Goal: Share content

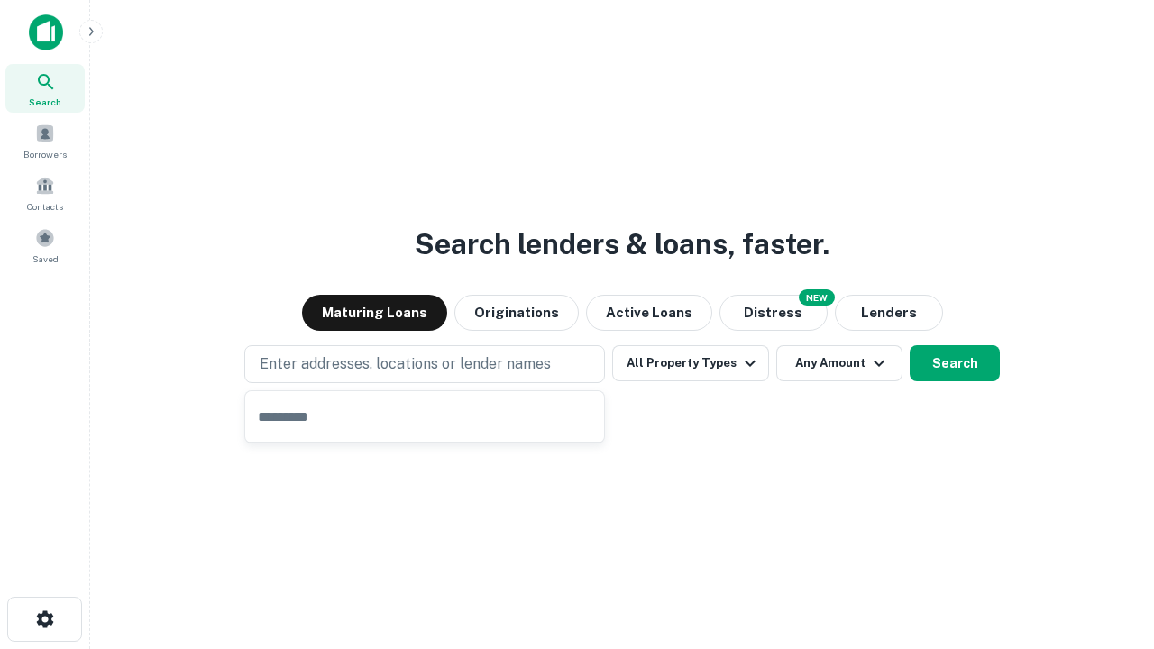
type input "**********"
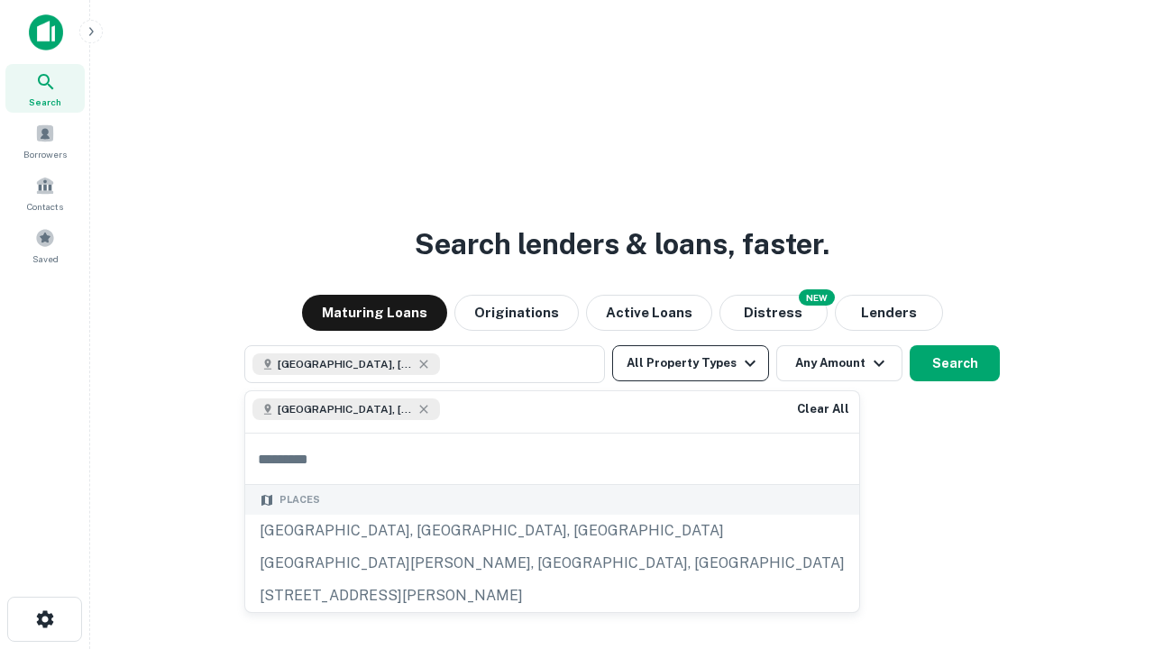
click at [690, 363] on button "All Property Types" at bounding box center [690, 363] width 157 height 36
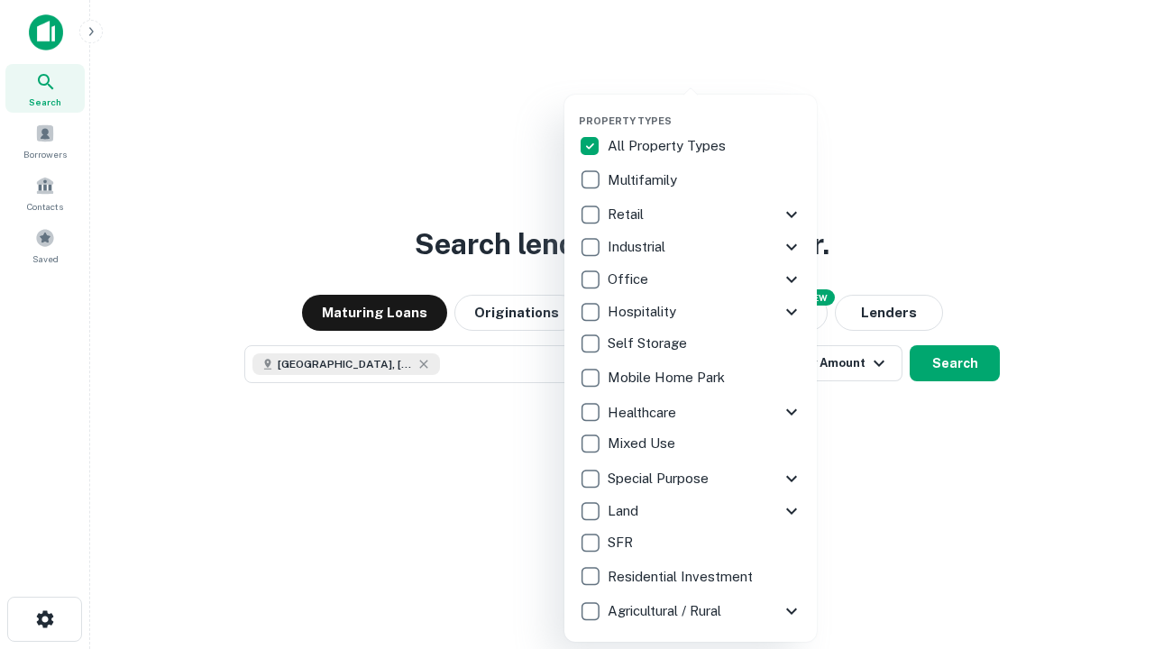
click at [705, 109] on button "button" at bounding box center [705, 109] width 252 height 1
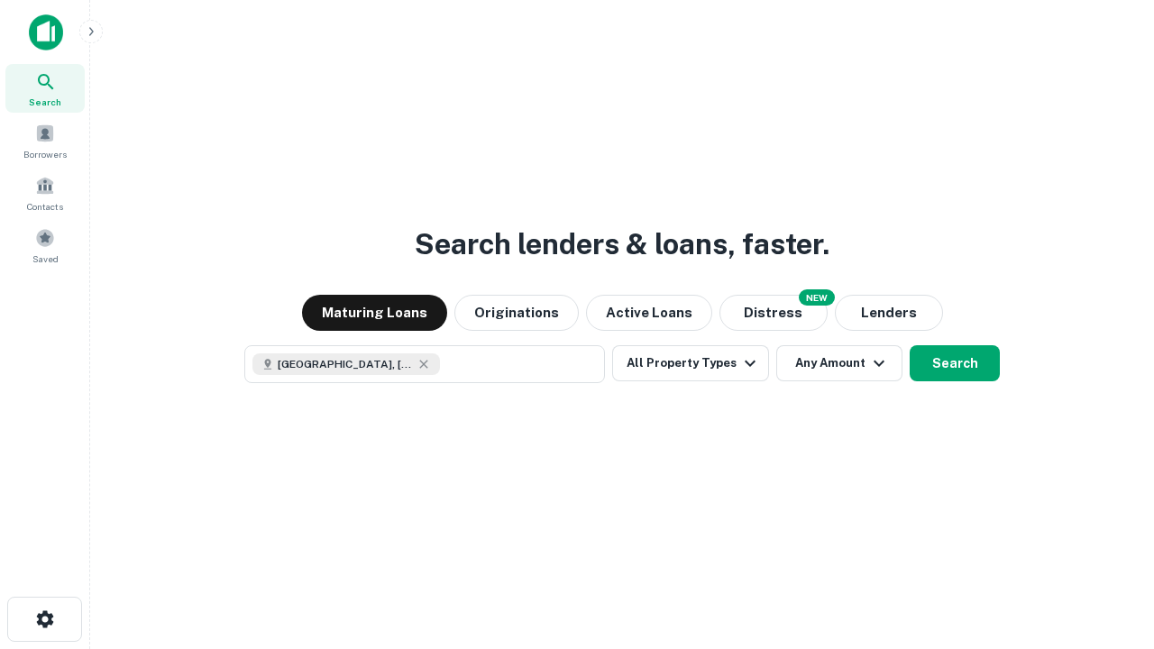
scroll to position [29, 0]
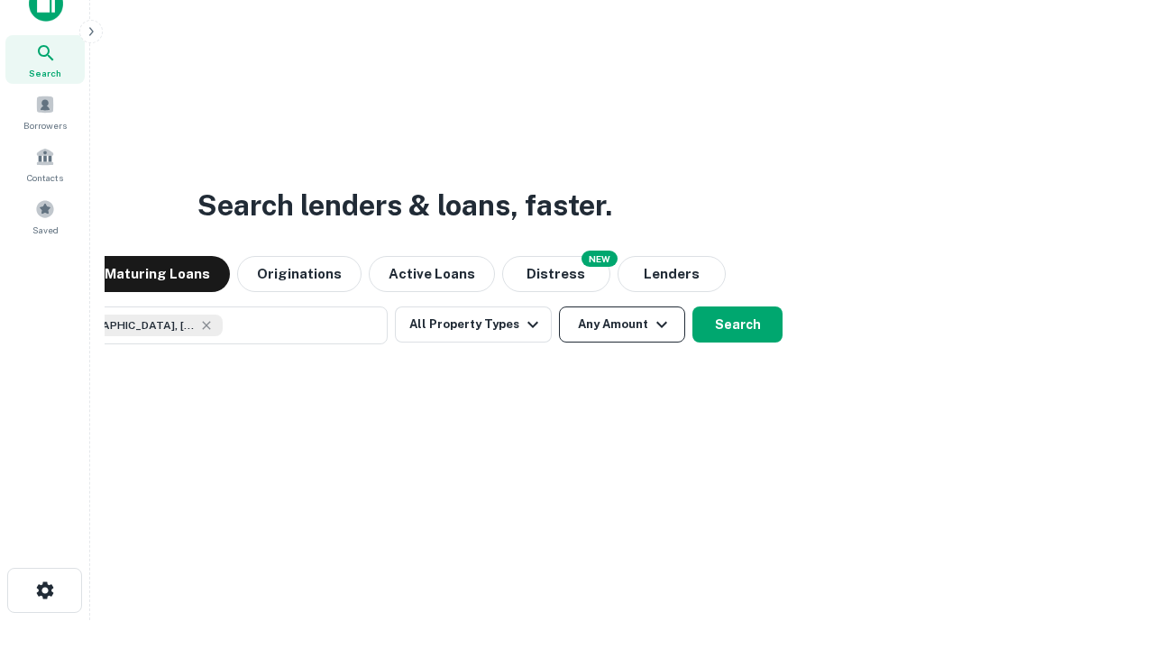
click at [559, 306] on button "Any Amount" at bounding box center [622, 324] width 126 height 36
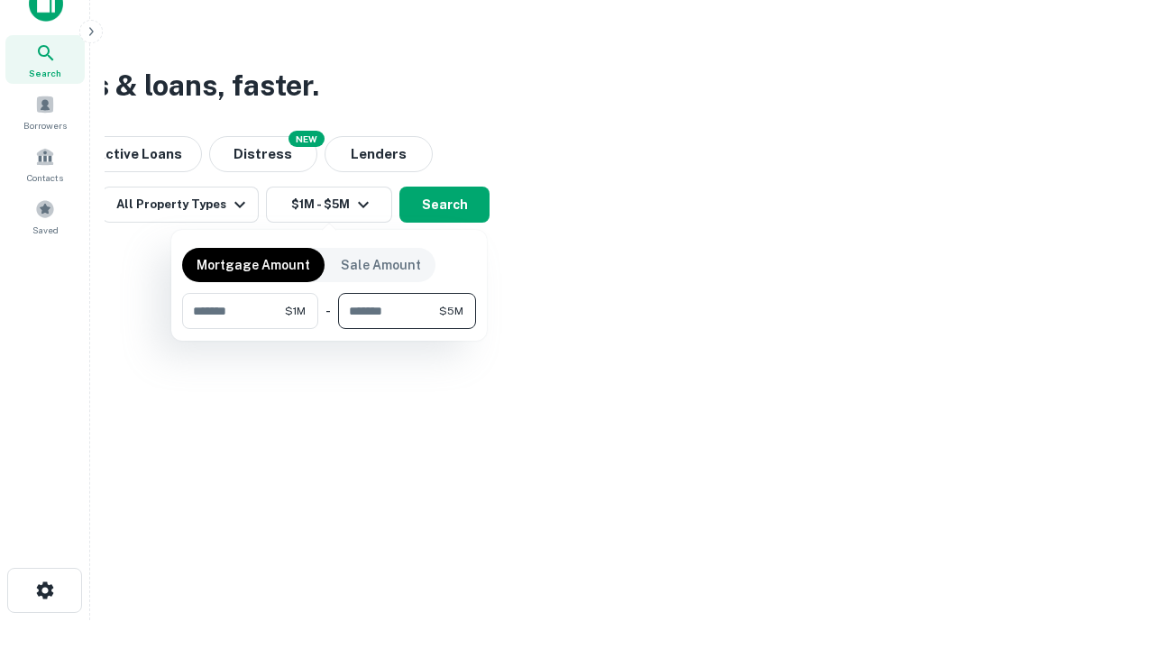
type input "*******"
click at [329, 329] on button "button" at bounding box center [329, 329] width 294 height 1
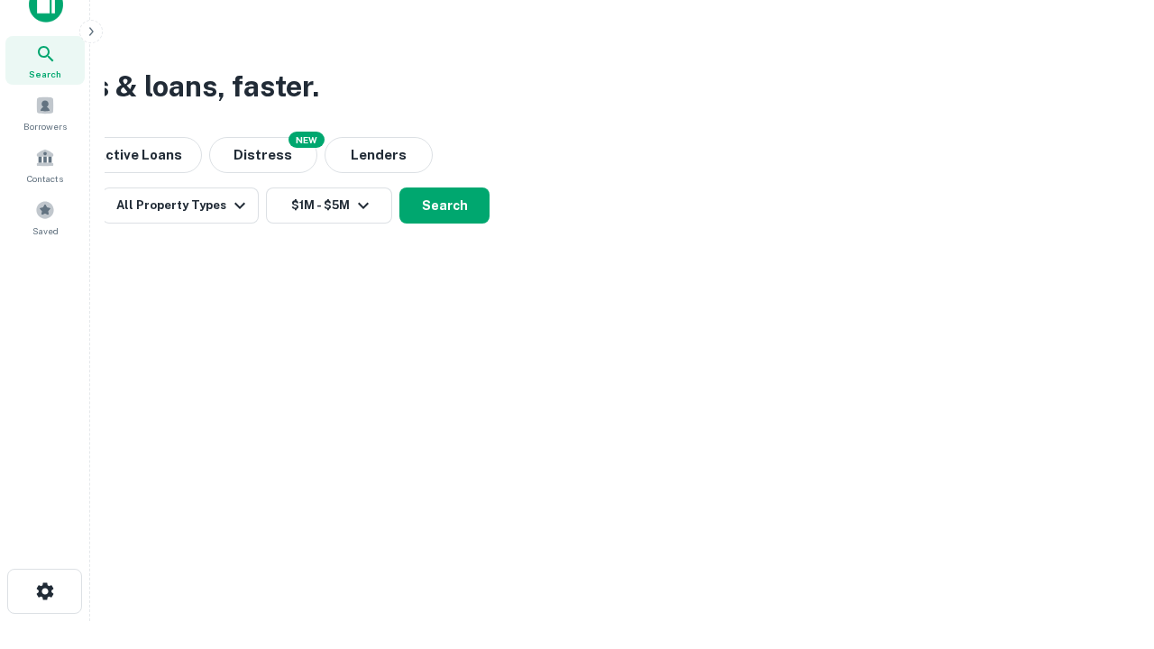
scroll to position [10, 333]
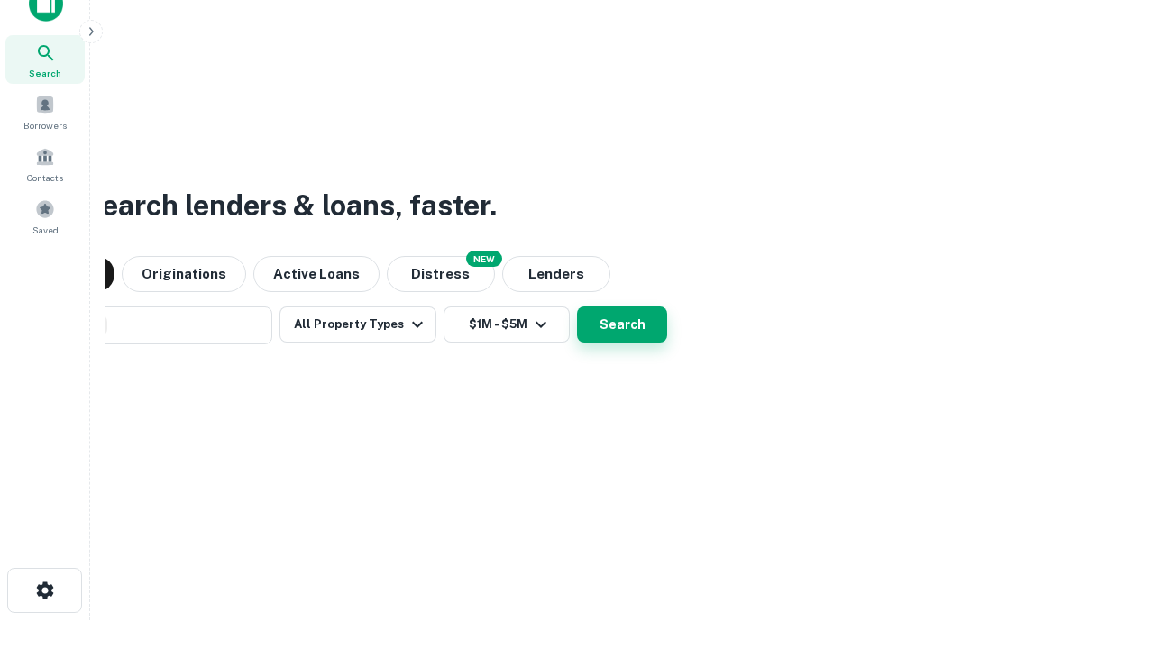
click at [577, 306] on button "Search" at bounding box center [622, 324] width 90 height 36
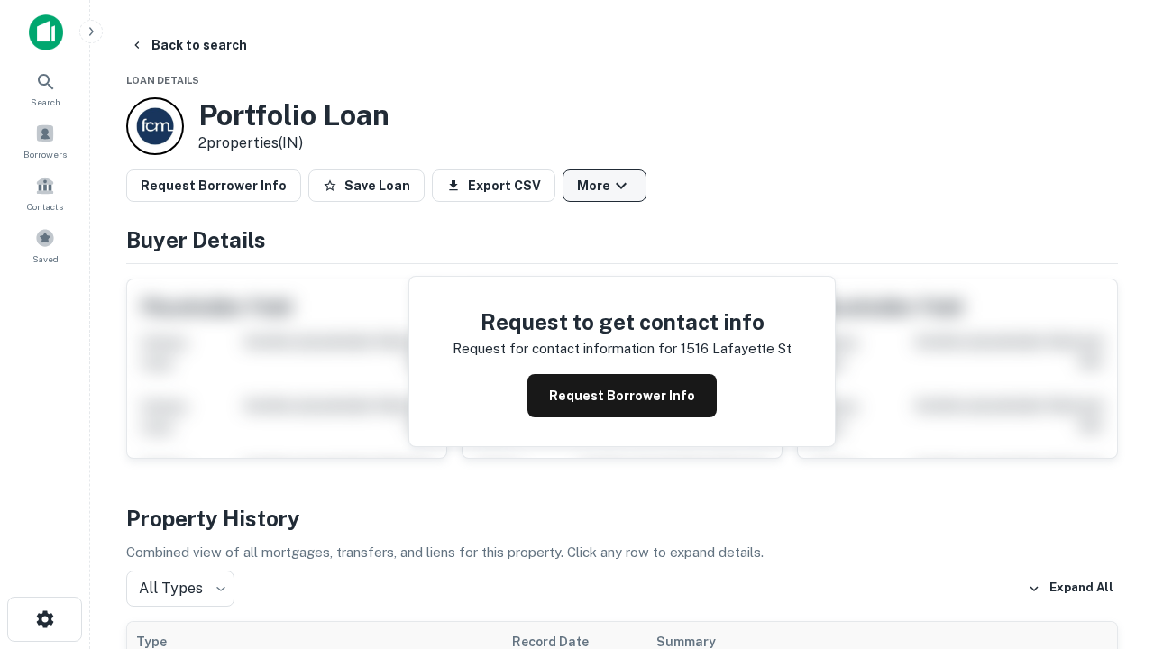
click at [604, 186] on button "More" at bounding box center [604, 185] width 84 height 32
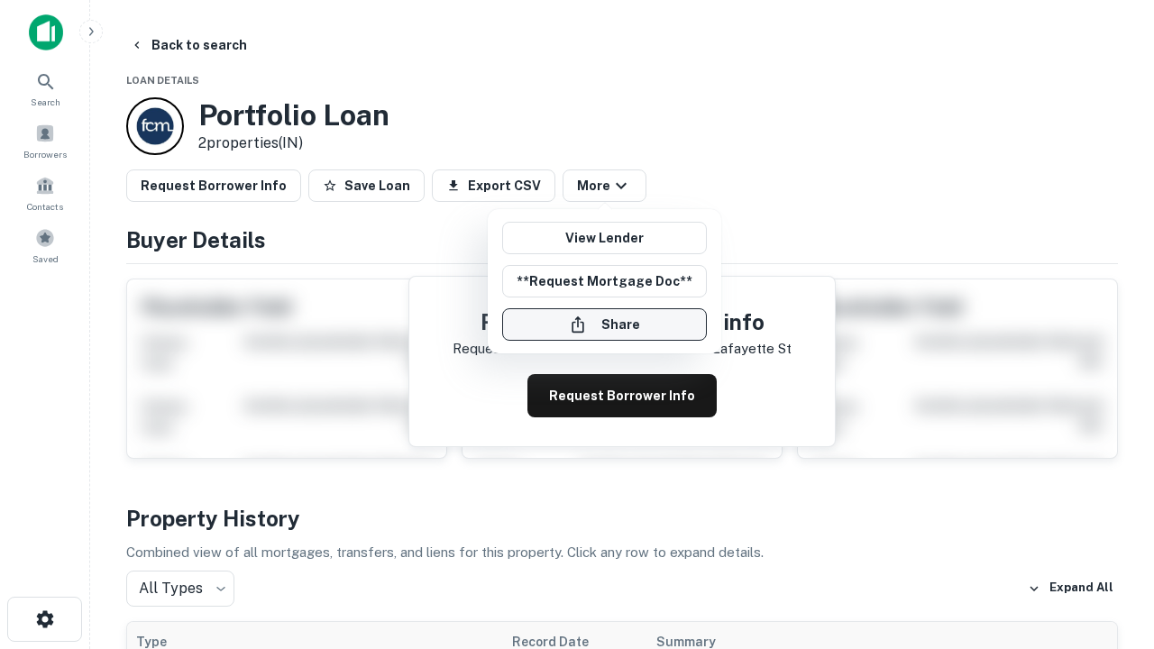
click at [604, 324] on button "Share" at bounding box center [604, 324] width 205 height 32
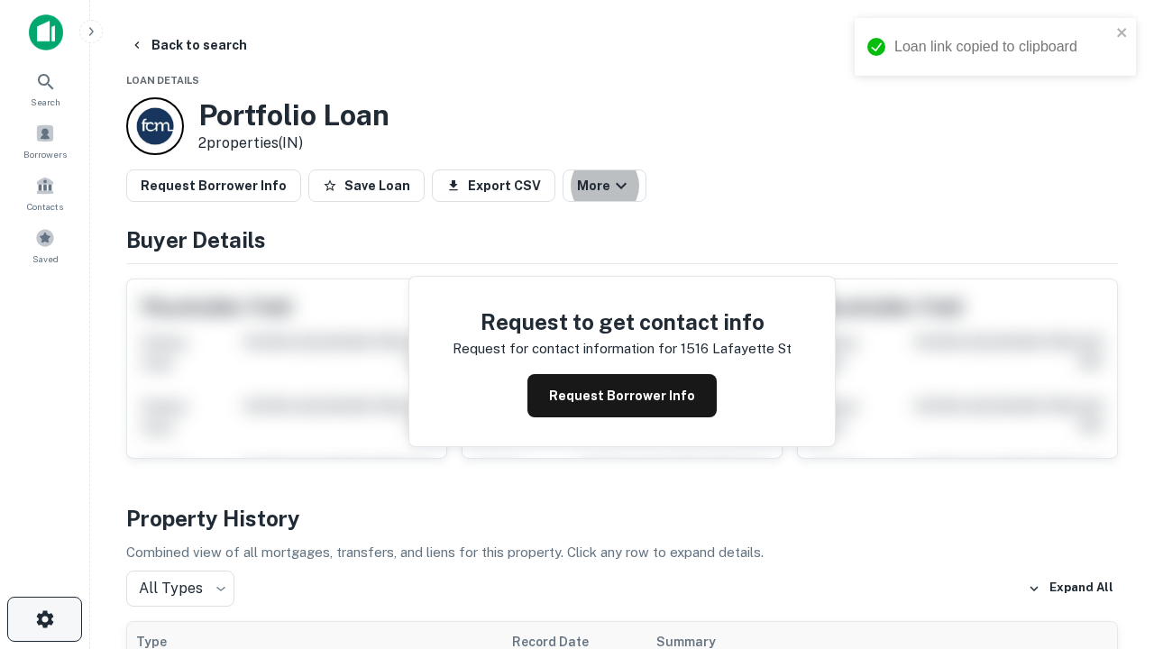
click at [44, 619] on icon "button" at bounding box center [45, 619] width 22 height 22
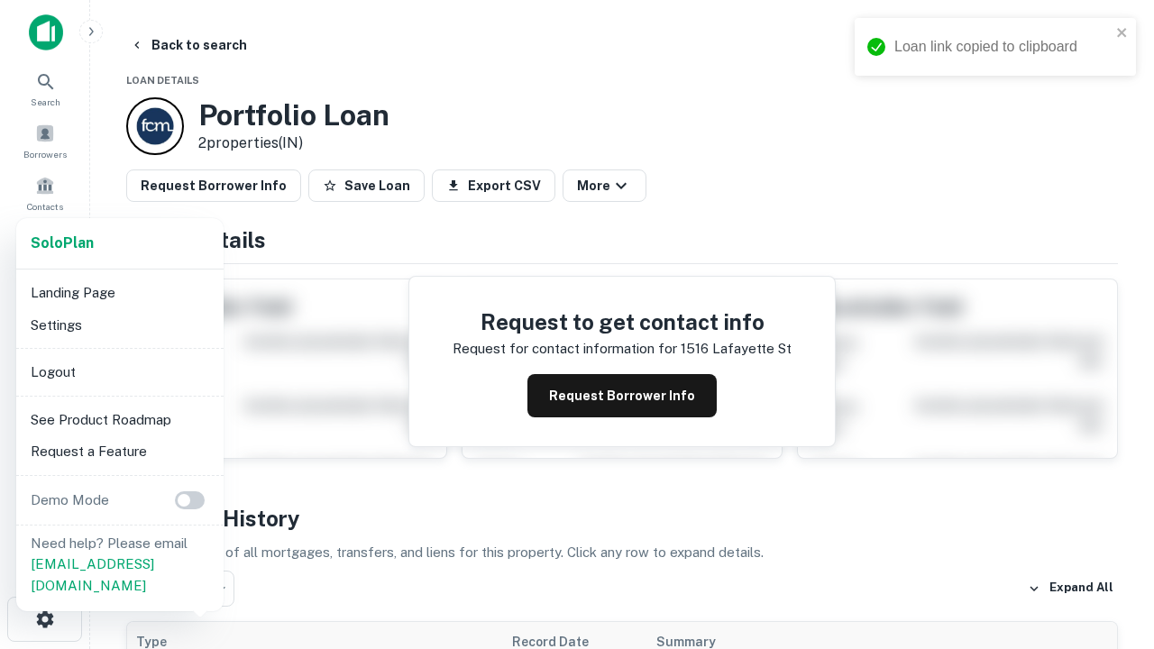
click at [119, 371] on li "Logout" at bounding box center [119, 372] width 193 height 32
